Goal: Information Seeking & Learning: Learn about a topic

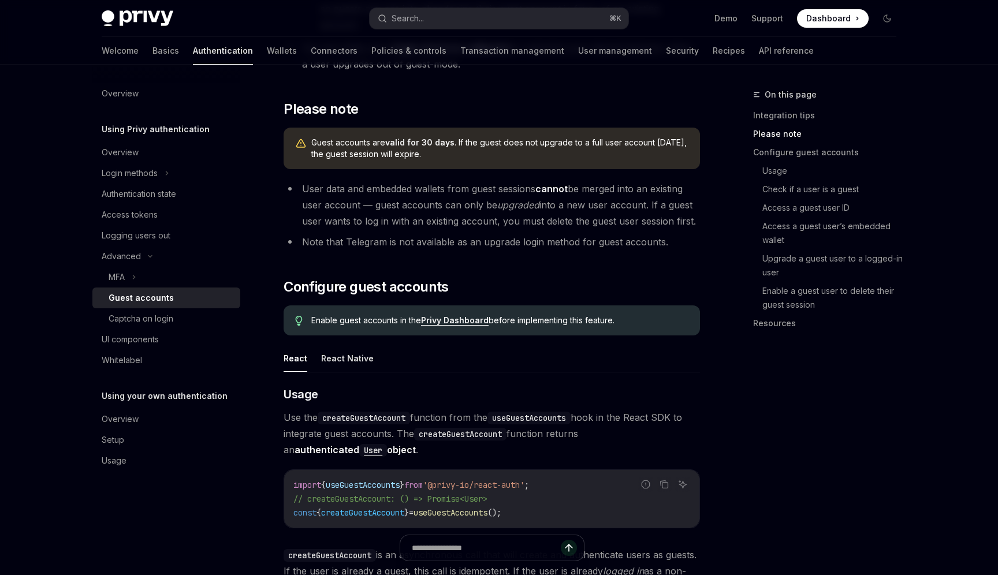
scroll to position [666, 0]
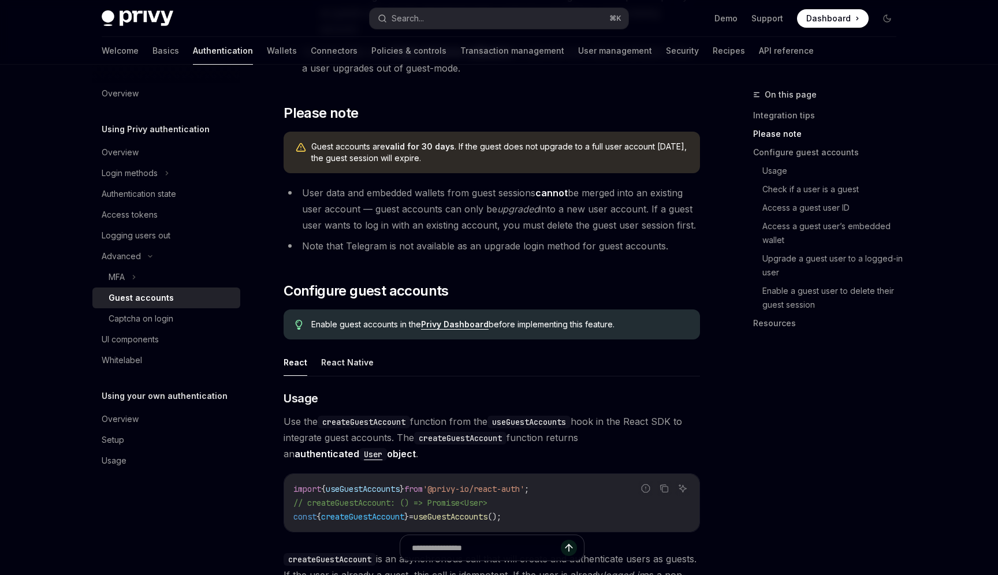
click at [325, 141] on span "Guest accounts are valid for 30 days . If the guest does not upgrade to a full …" at bounding box center [499, 152] width 377 height 23
drag, startPoint x: 325, startPoint y: 117, endPoint x: 344, endPoint y: 111, distance: 19.7
click at [344, 141] on span "Guest accounts are valid for 30 days . If the guest does not upgrade to a full …" at bounding box center [499, 152] width 377 height 23
click at [349, 187] on li "User data and embedded wallets from guest sessions cannot be merged into an exi…" at bounding box center [491, 209] width 416 height 48
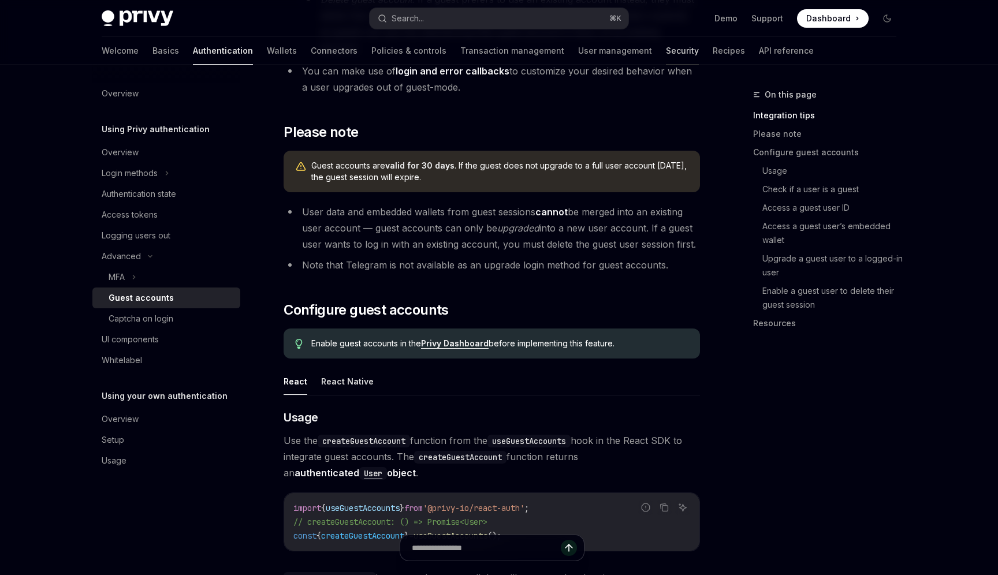
click at [666, 53] on link "Security" at bounding box center [682, 51] width 33 height 28
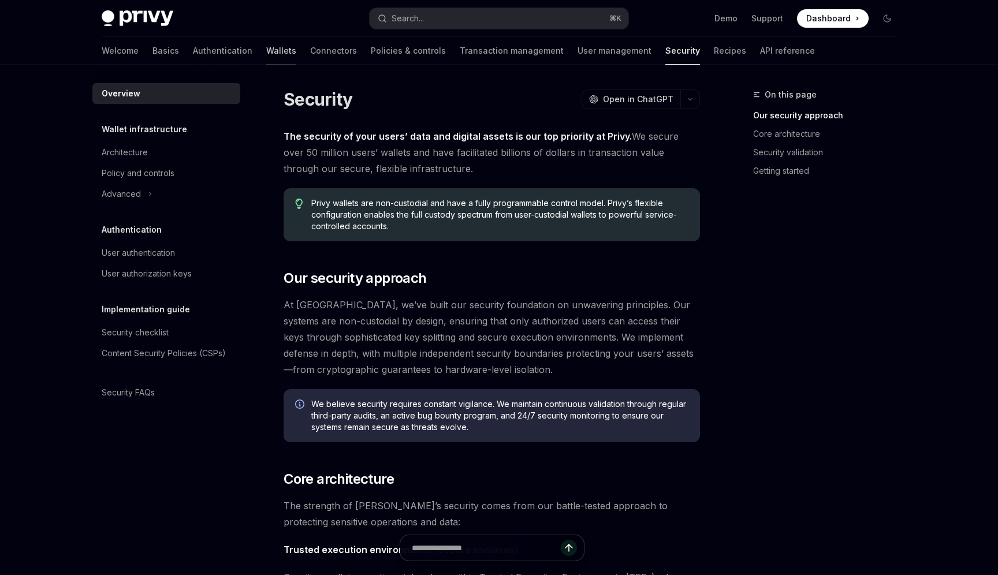
click at [266, 55] on link "Wallets" at bounding box center [281, 51] width 30 height 28
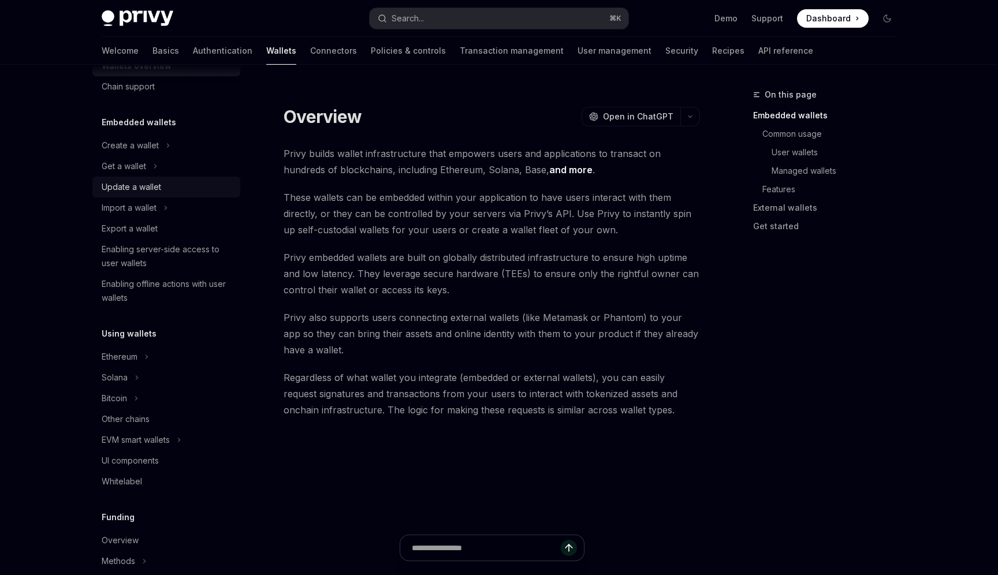
scroll to position [36, 0]
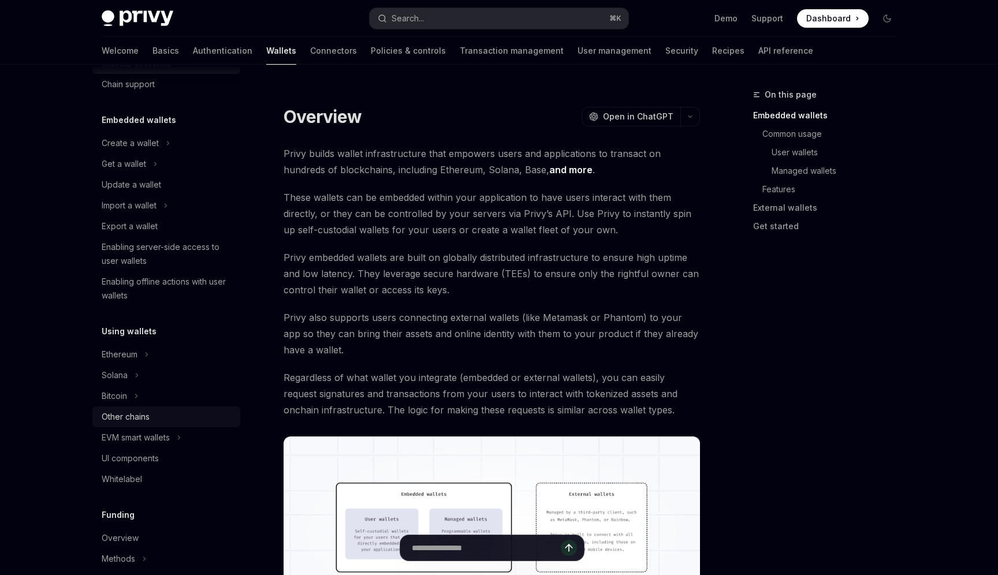
click at [158, 415] on div "Other chains" at bounding box center [168, 417] width 132 height 14
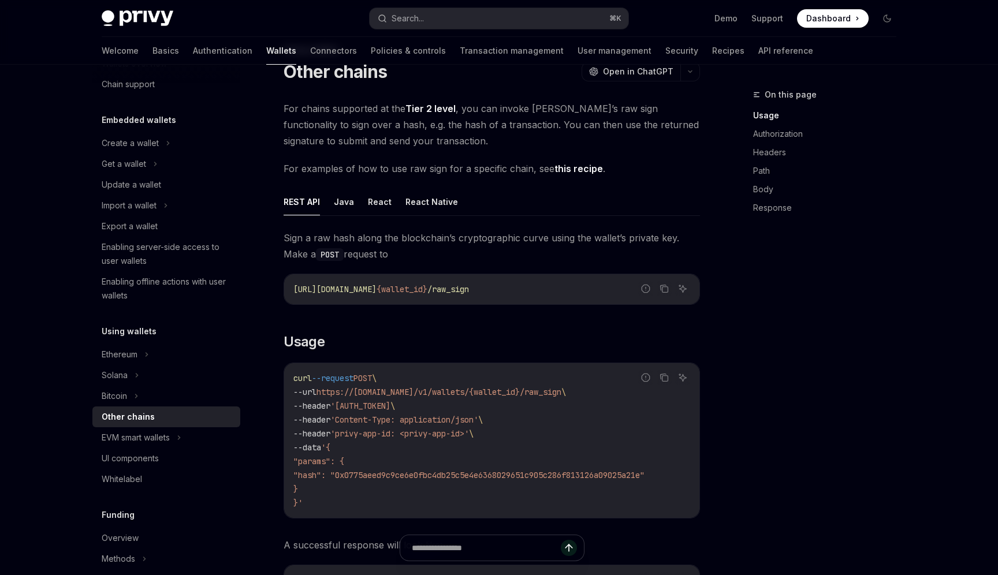
scroll to position [69, 0]
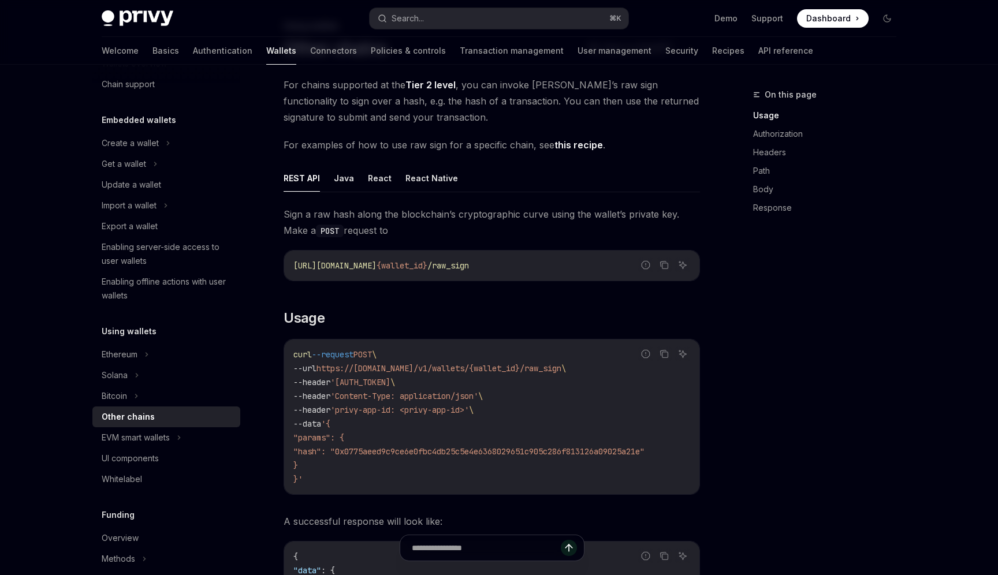
click at [412, 405] on span "'privy-app-id: <privy-app-id>'" at bounding box center [399, 410] width 139 height 10
drag, startPoint x: 412, startPoint y: 405, endPoint x: 465, endPoint y: 410, distance: 53.4
click at [465, 410] on span "'privy-app-id: <privy-app-id>'" at bounding box center [399, 410] width 139 height 10
click at [421, 412] on span "'privy-app-id: <privy-app-id>'" at bounding box center [399, 410] width 139 height 10
drag, startPoint x: 421, startPoint y: 412, endPoint x: 462, endPoint y: 413, distance: 41.0
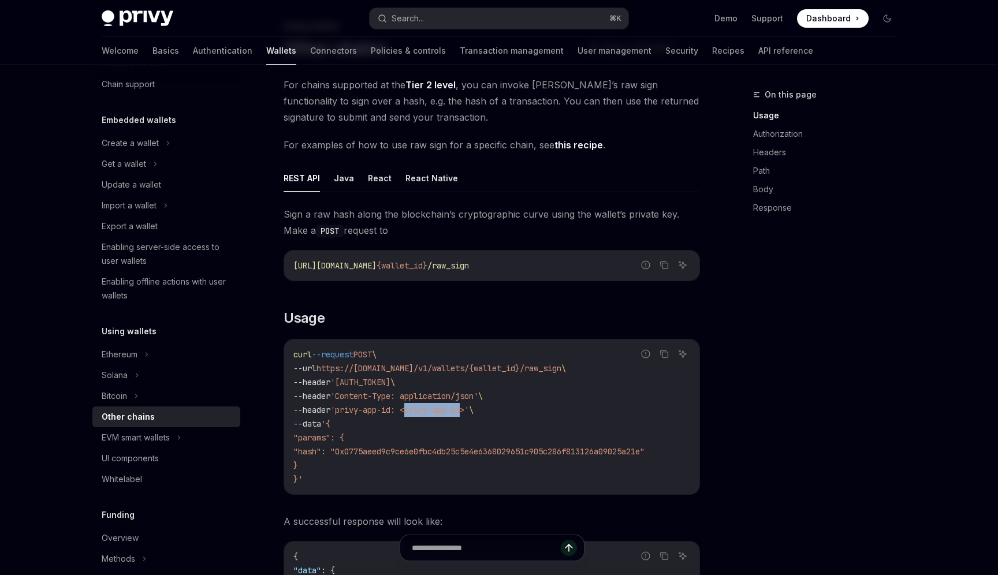
click at [462, 413] on span "'privy-app-id: <privy-app-id>'" at bounding box center [399, 410] width 139 height 10
click at [390, 382] on span "'Authorization: Basic Y20xNWh4eDUyMDVlNWx2NHVkdmE3enBqejoybWhVOWhhVTFQYjhYNXV1c…" at bounding box center [360, 382] width 60 height 10
click at [390, 381] on span "'Authorization: Basic Y20xNWh4eDUyMDVlNWx2NHVkdmE3enBqejoybWhVOWhhVTFQYjhYNXV1c…" at bounding box center [360, 382] width 60 height 10
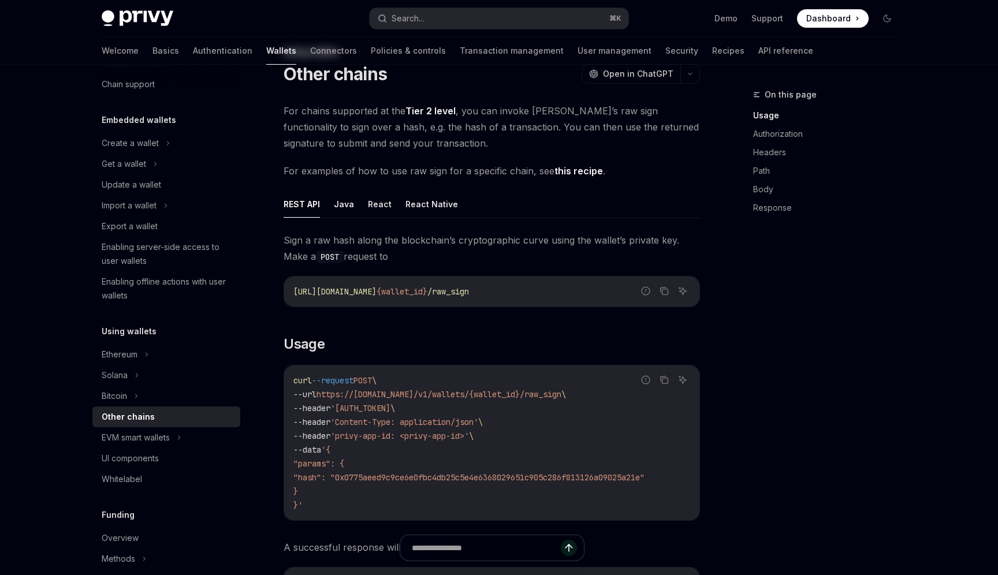
scroll to position [25, 0]
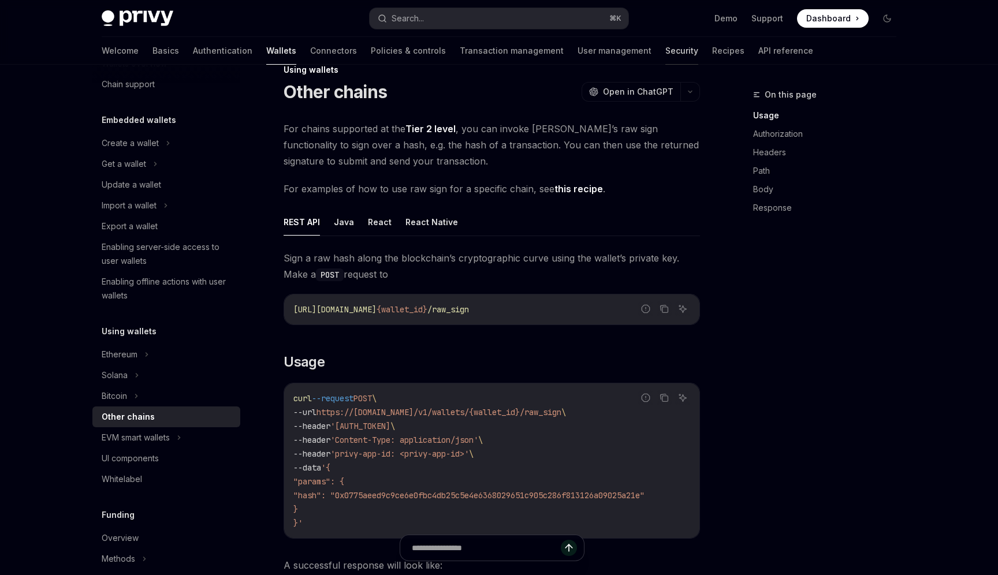
click at [665, 53] on link "Security" at bounding box center [681, 51] width 33 height 28
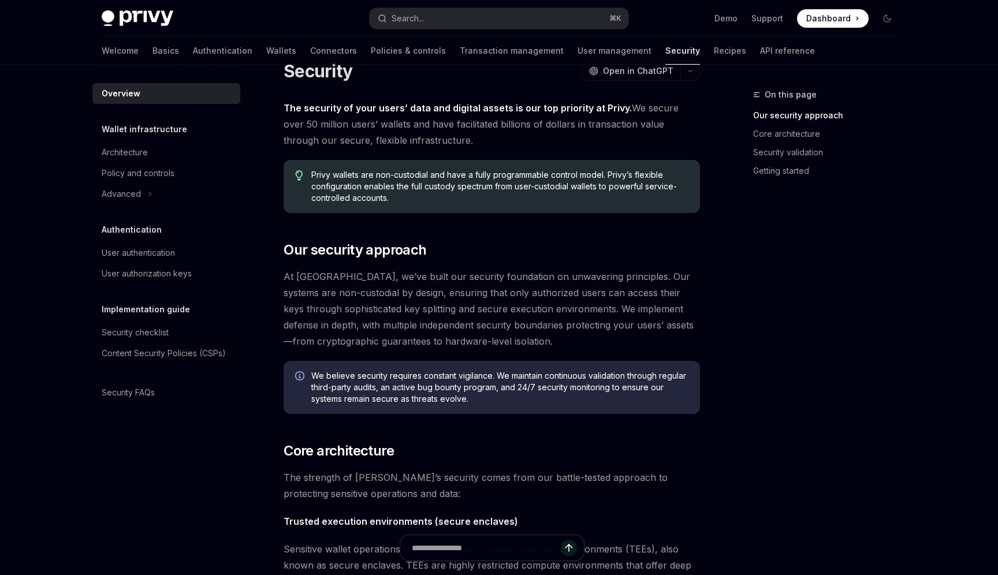
scroll to position [19, 0]
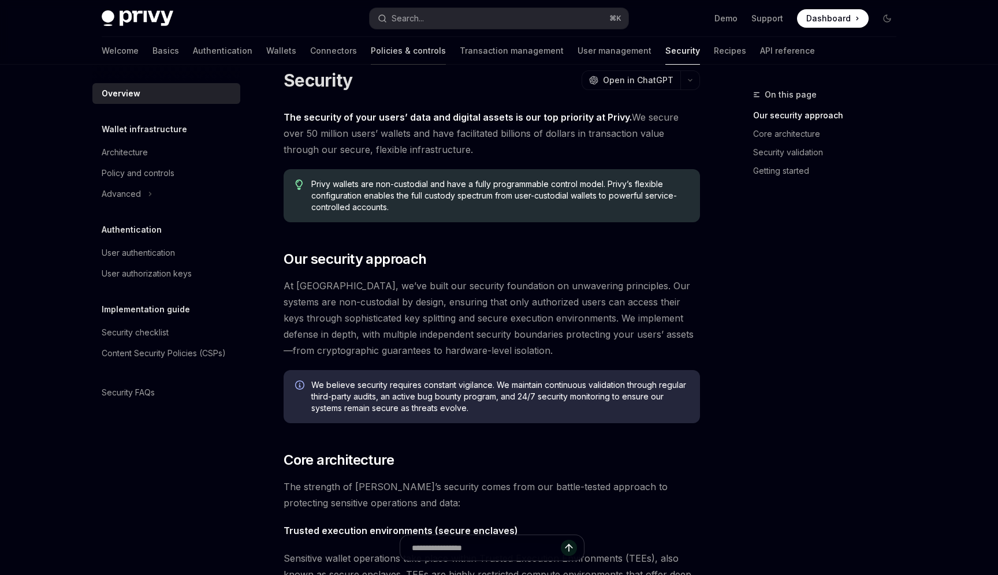
click at [371, 55] on link "Policies & controls" at bounding box center [408, 51] width 75 height 28
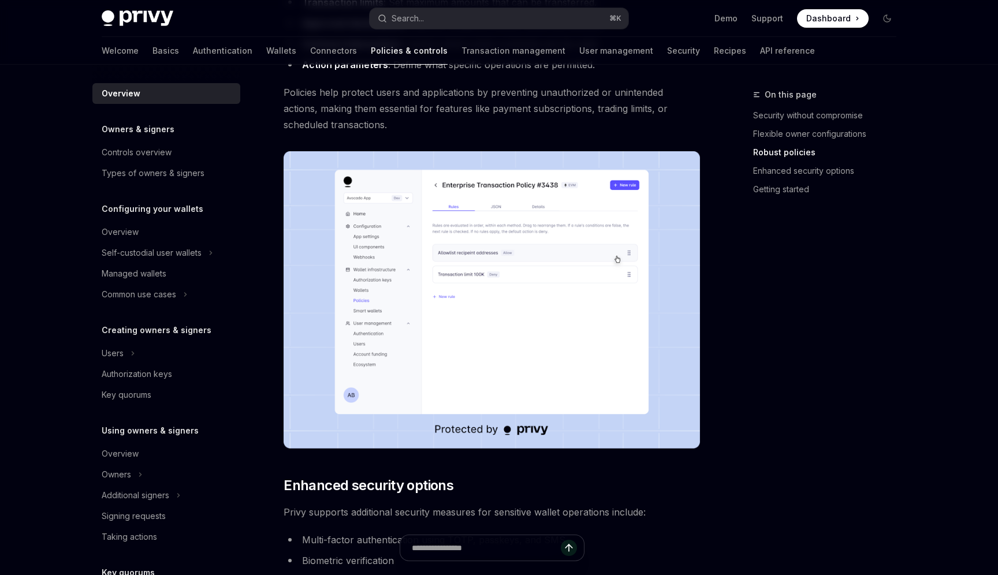
scroll to position [695, 0]
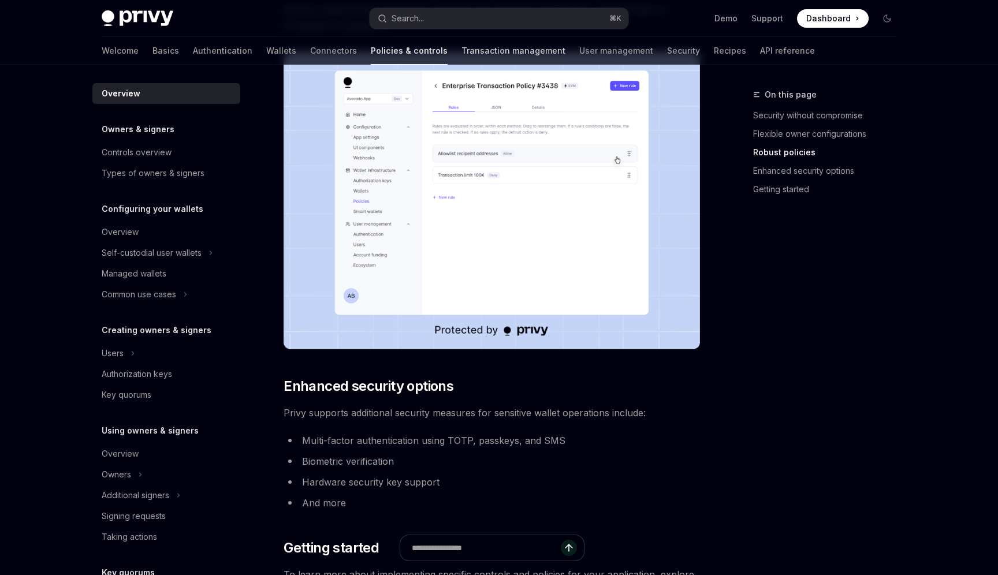
click at [461, 48] on link "Transaction management" at bounding box center [513, 51] width 104 height 28
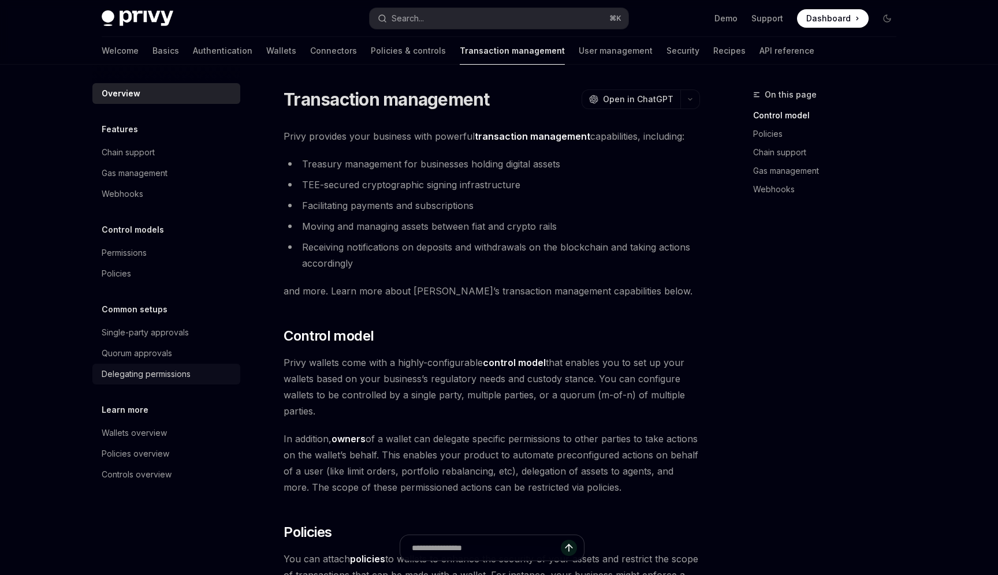
click at [147, 376] on div "Delegating permissions" at bounding box center [146, 374] width 89 height 14
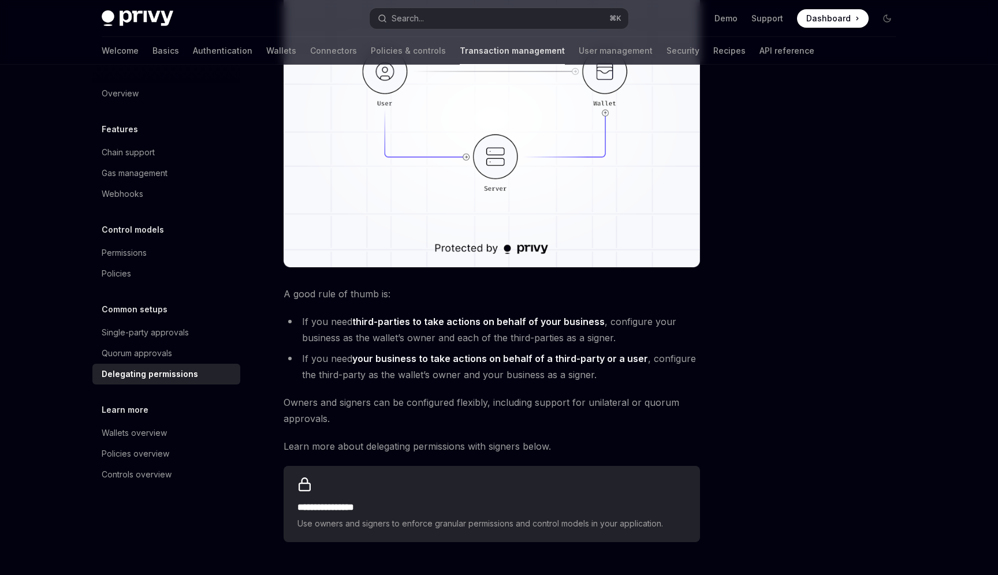
scroll to position [368, 0]
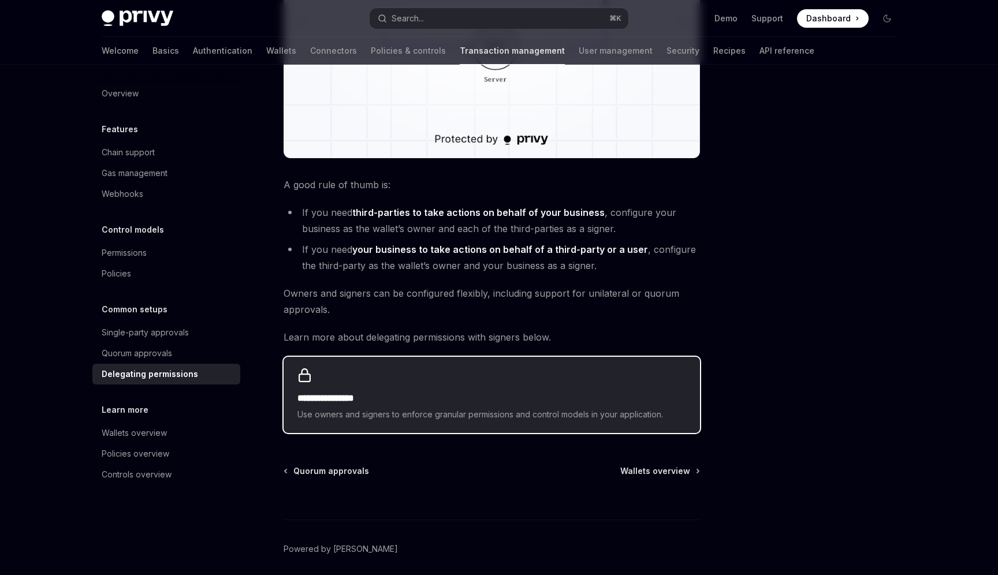
click at [324, 399] on h2 "**********" at bounding box center [491, 398] width 389 height 14
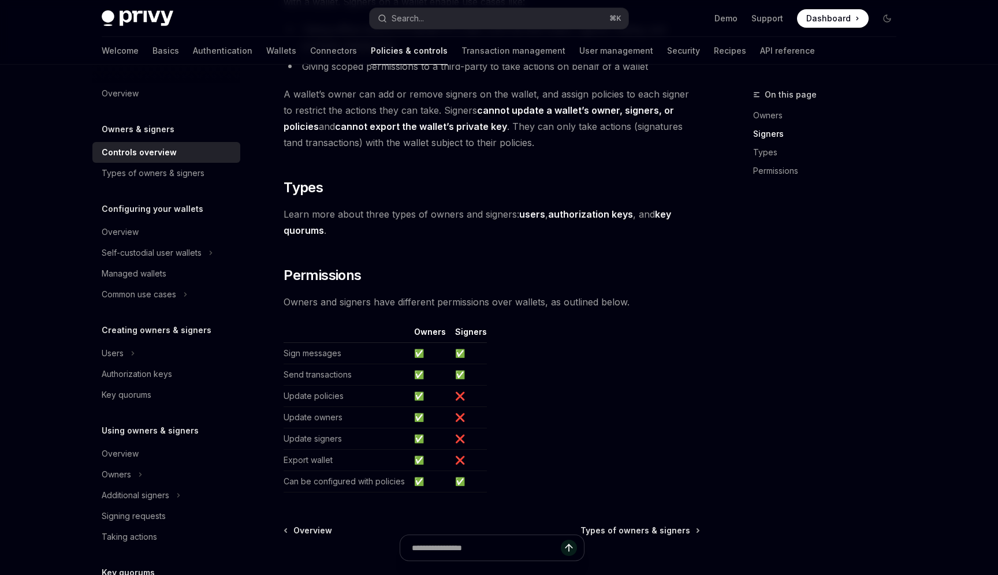
scroll to position [753, 0]
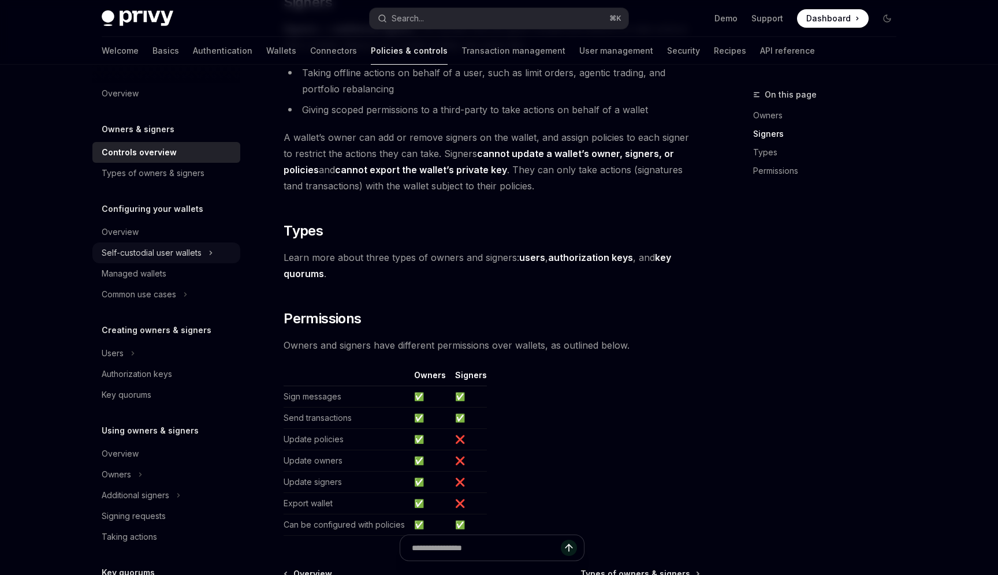
click at [189, 257] on div "Self-custodial user wallets" at bounding box center [152, 253] width 100 height 14
type textarea "*"
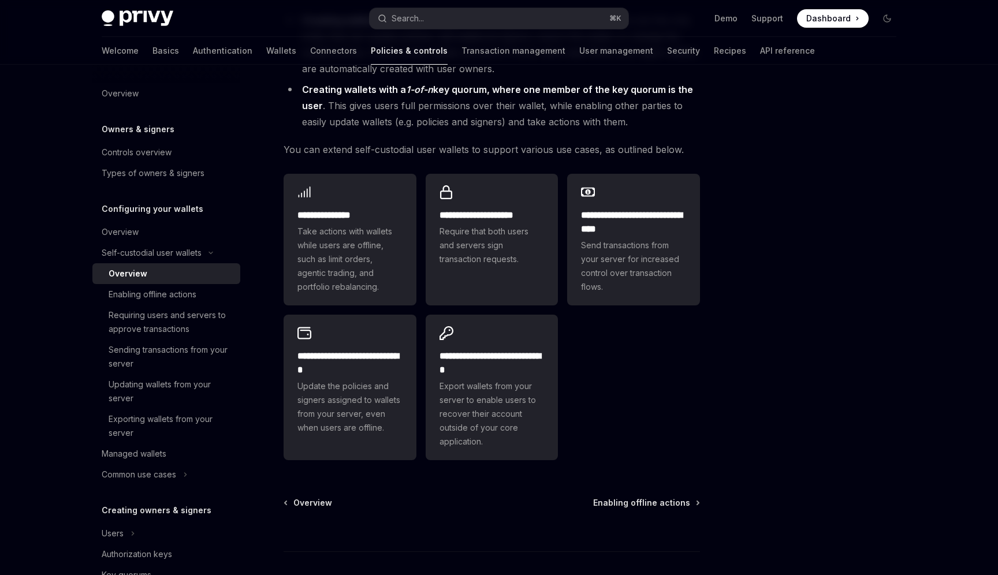
scroll to position [140, 0]
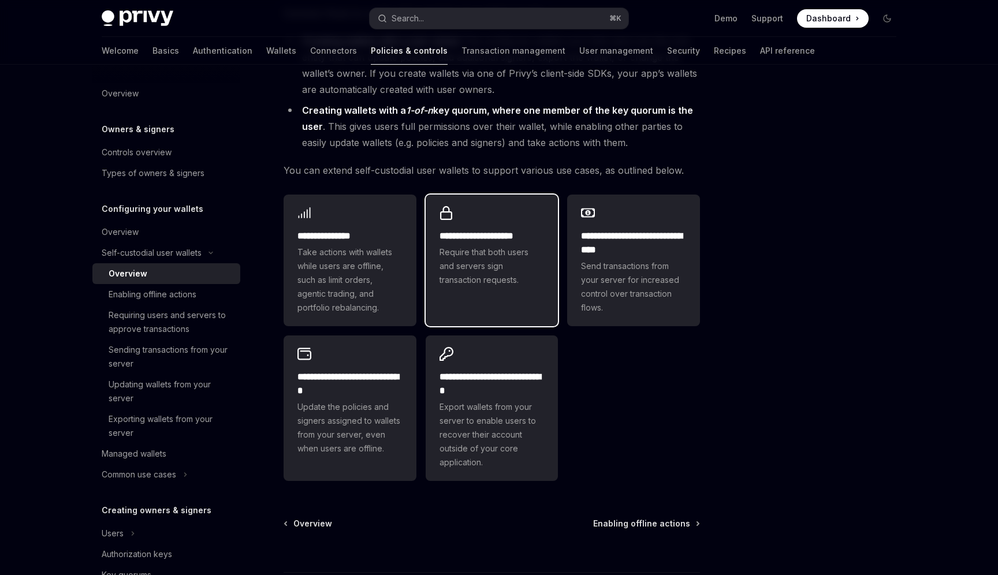
click at [497, 226] on div "**********" at bounding box center [491, 247] width 133 height 104
